Goal: Task Accomplishment & Management: Manage account settings

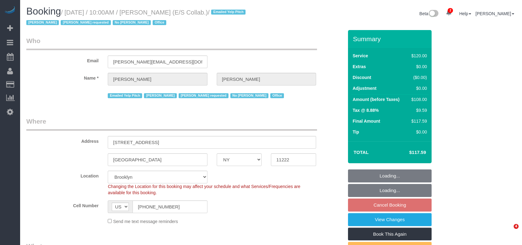
select select "NY"
select select "90"
select select "spot3"
select select "number:89"
select select "number:90"
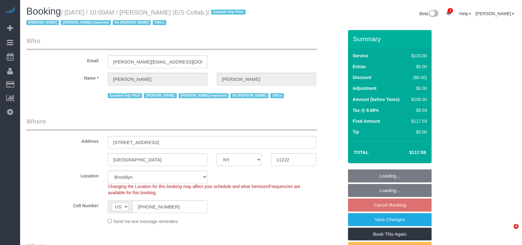
select select "number:15"
select select "number:7"
select select "33972"
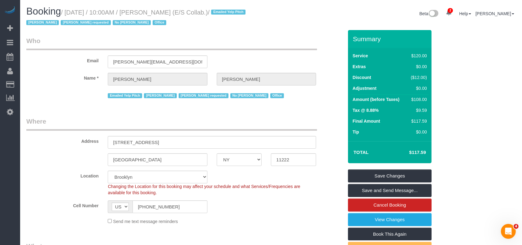
drag, startPoint x: 67, startPoint y: 13, endPoint x: 193, endPoint y: 12, distance: 126.6
click at [193, 12] on small "/ [DATE] / 10:00AM / [PERSON_NAME] (E/S Collab.) / Emailed Yelp Pitch [PERSON_N…" at bounding box center [136, 17] width 221 height 17
copy small "[DATE] / 10:00AM / [PERSON_NAME]"
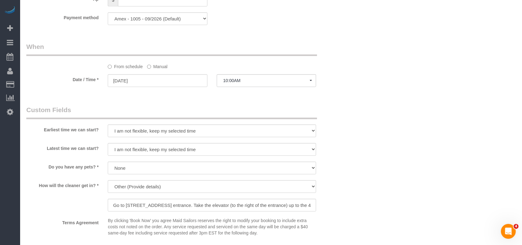
scroll to position [702, 0]
